Goal: Task Accomplishment & Management: Use online tool/utility

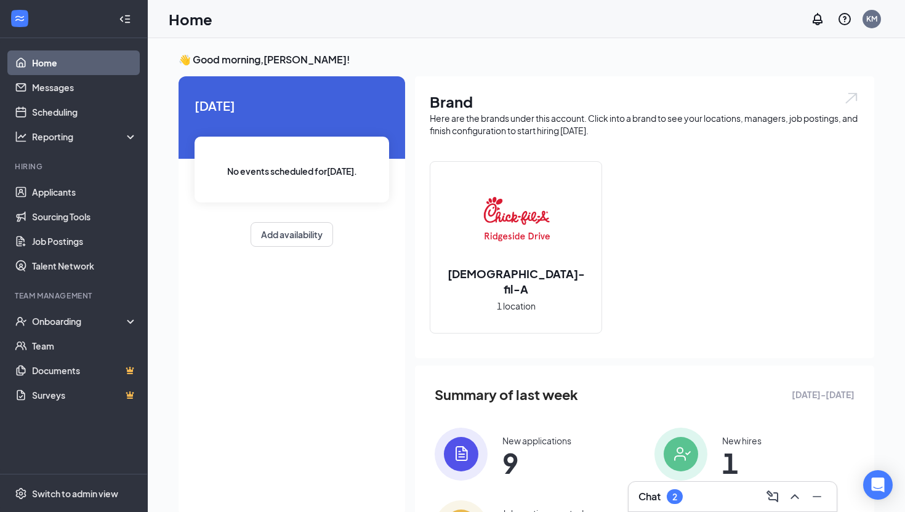
click at [692, 486] on div "Chat 2" at bounding box center [732, 497] width 208 height 30
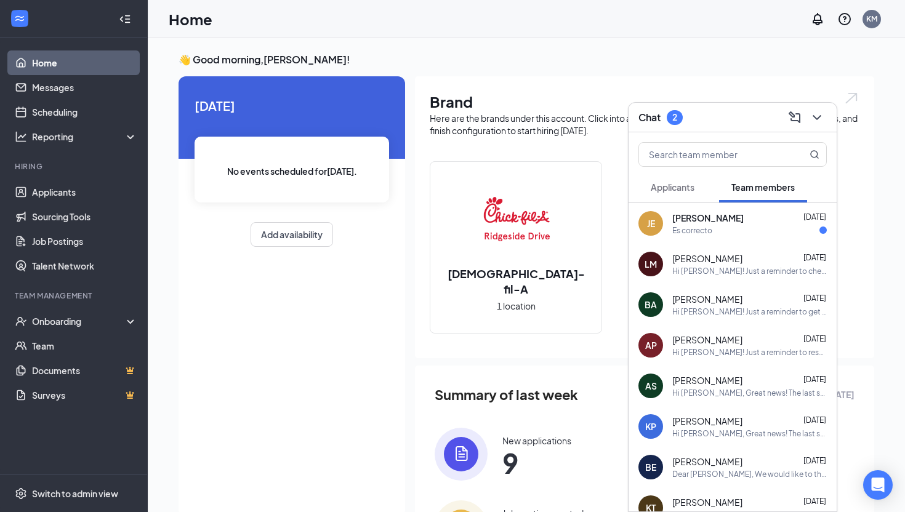
click at [699, 230] on div "Es correcto" at bounding box center [692, 230] width 40 height 10
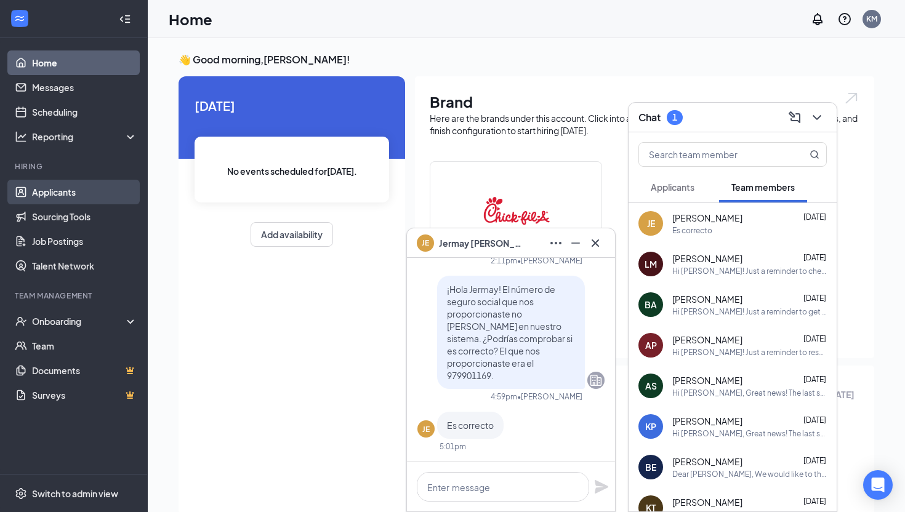
click at [46, 196] on link "Applicants" at bounding box center [84, 192] width 105 height 25
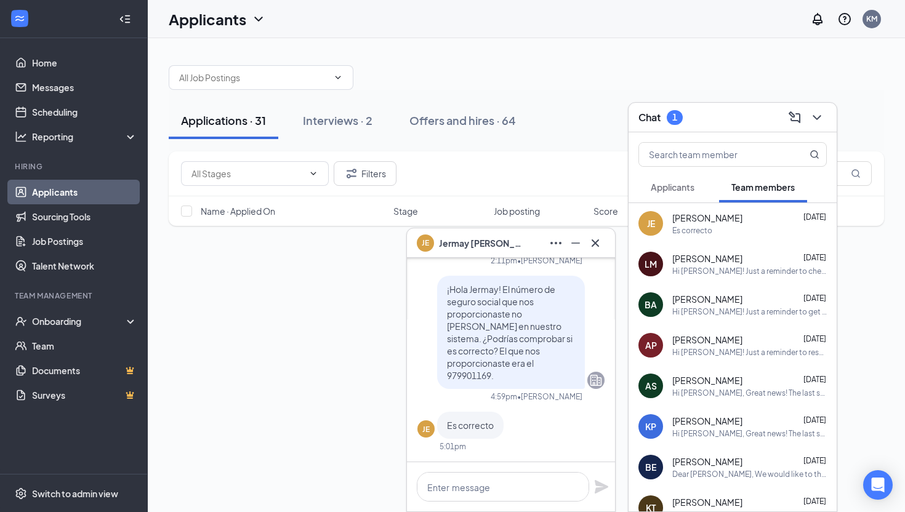
click at [597, 240] on icon "Cross" at bounding box center [594, 242] width 7 height 7
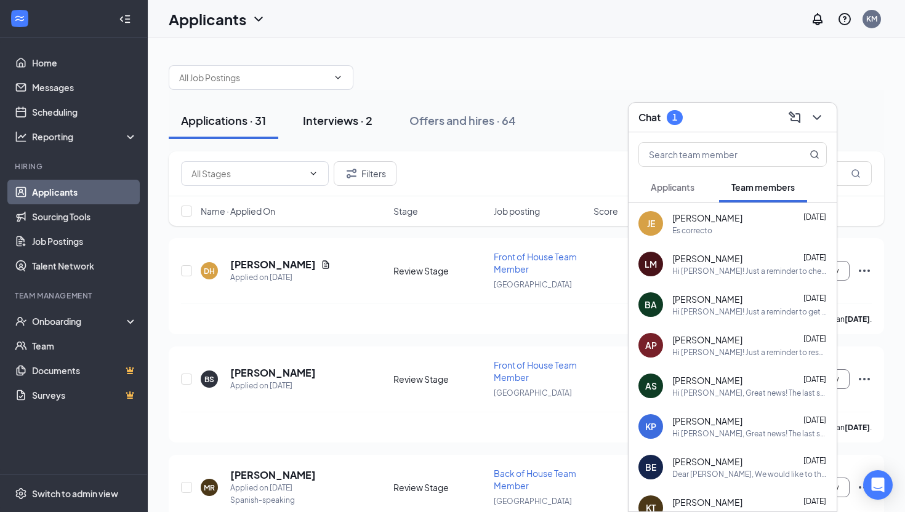
click at [354, 116] on div "Interviews · 2" at bounding box center [338, 120] width 70 height 15
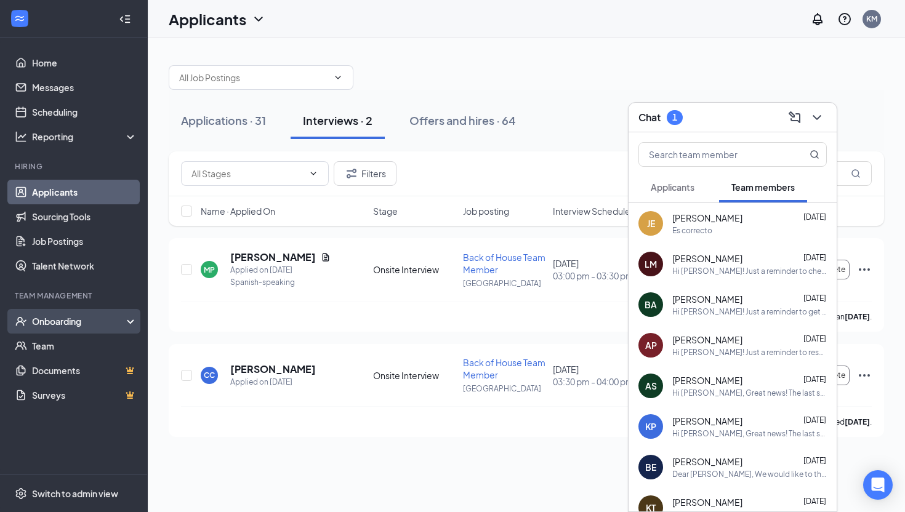
click at [73, 321] on div "Onboarding" at bounding box center [79, 321] width 95 height 12
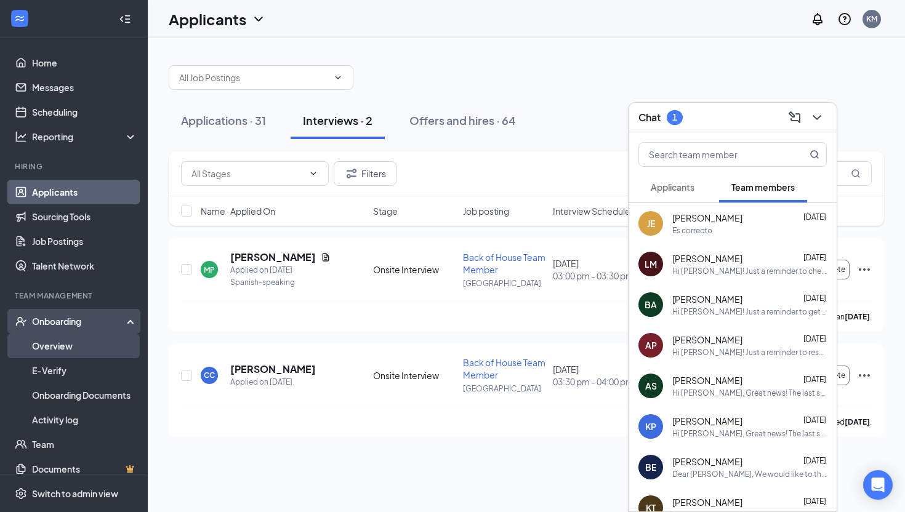
click at [58, 353] on link "Overview" at bounding box center [84, 346] width 105 height 25
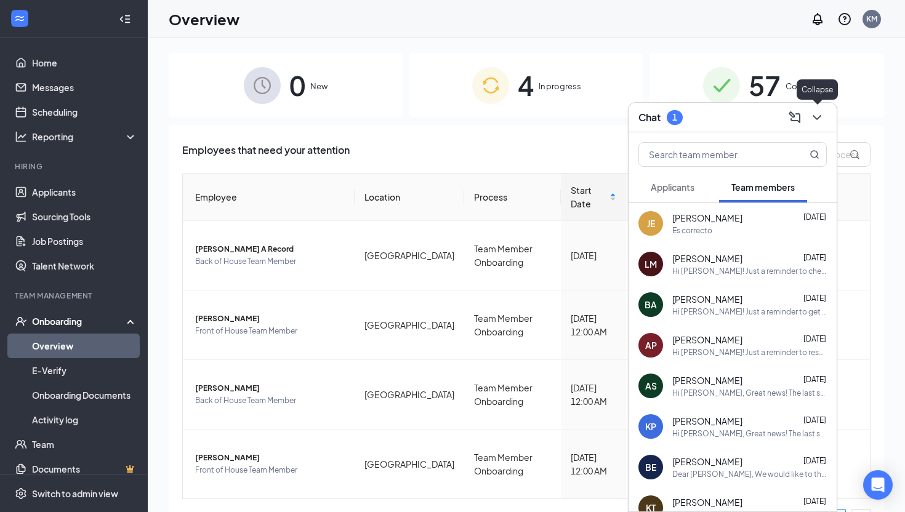
click at [822, 118] on icon "ChevronDown" at bounding box center [816, 117] width 15 height 15
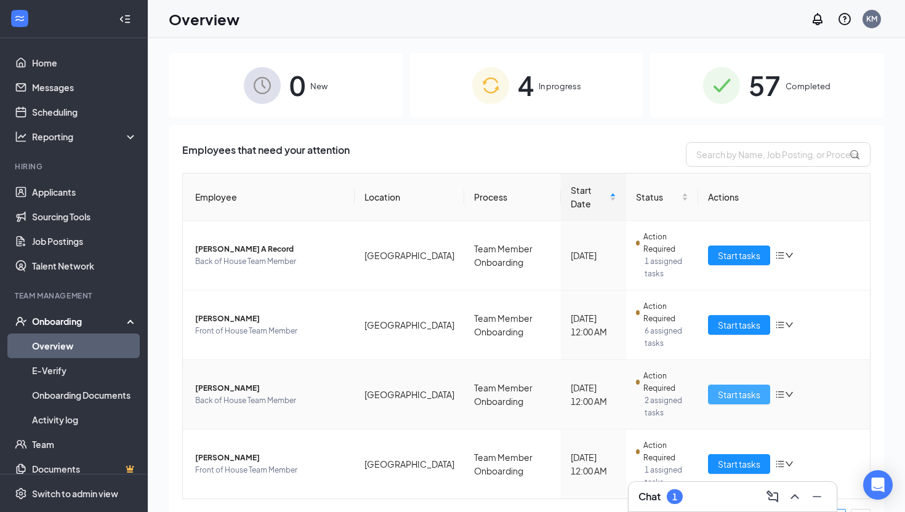
click at [759, 388] on span "Start tasks" at bounding box center [739, 395] width 42 height 14
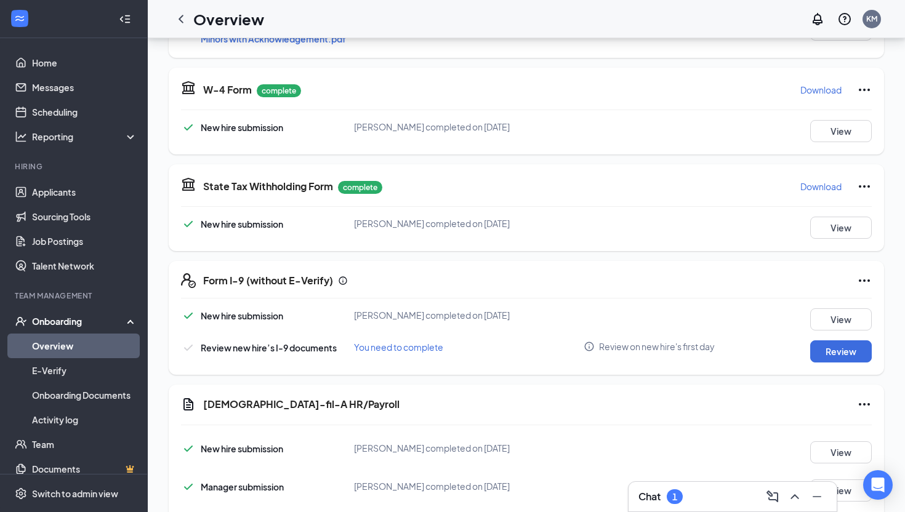
scroll to position [531, 0]
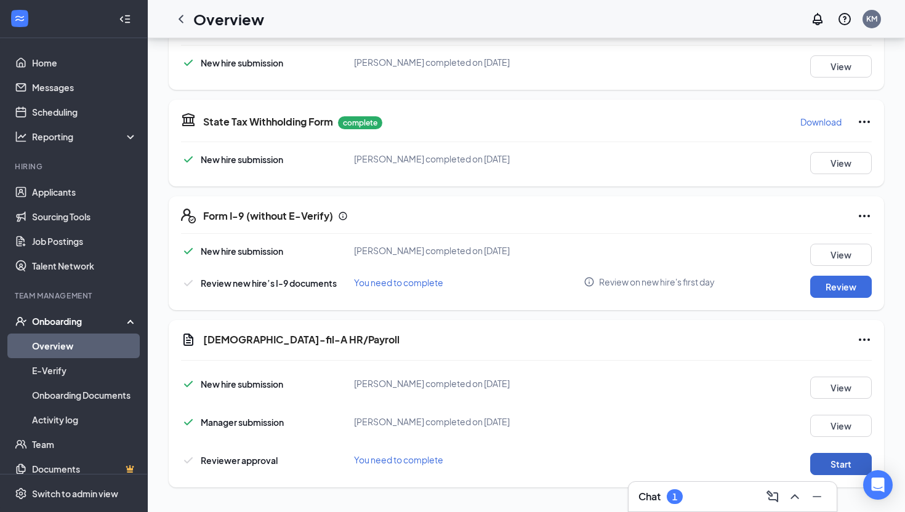
click at [840, 467] on button "Start" at bounding box center [841, 464] width 62 height 22
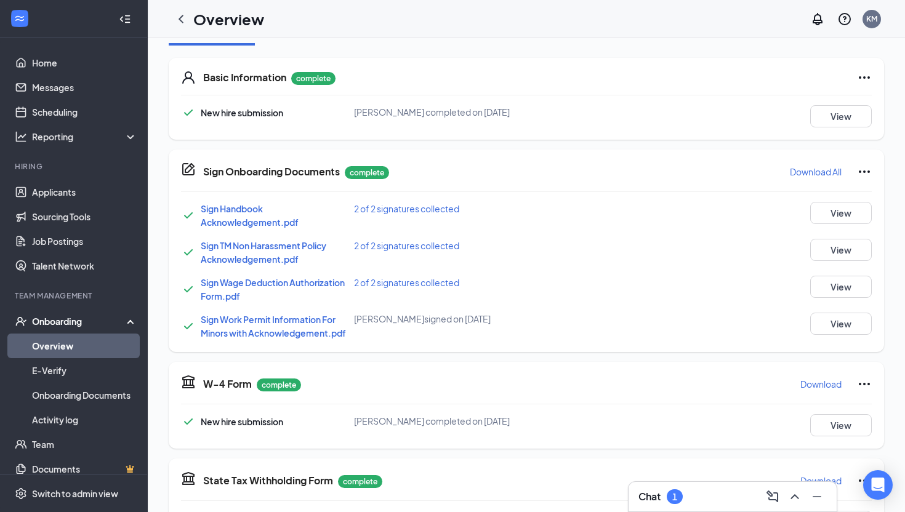
scroll to position [0, 0]
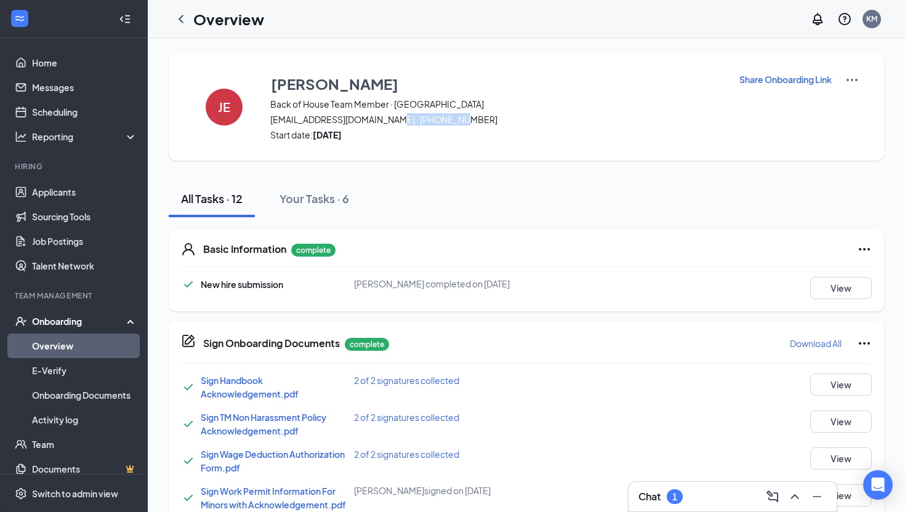
drag, startPoint x: 457, startPoint y: 121, endPoint x: 391, endPoint y: 119, distance: 66.5
click at [391, 119] on span "[EMAIL_ADDRESS][DOMAIN_NAME] · [PHONE_NUMBER]" at bounding box center [496, 119] width 453 height 12
copy span "[PHONE_NUMBER]"
